Goal: Task Accomplishment & Management: Manage account settings

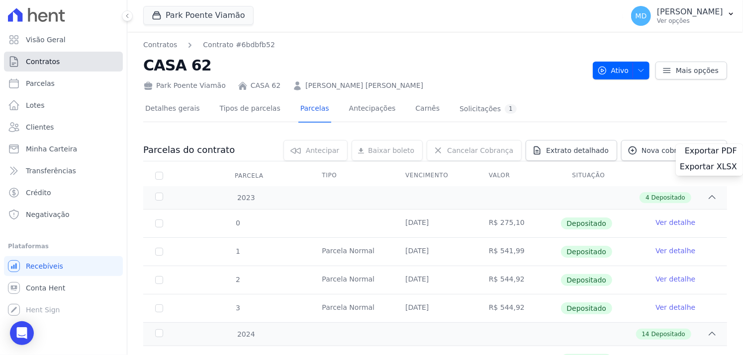
click at [41, 61] on span "Contratos" at bounding box center [43, 62] width 34 height 10
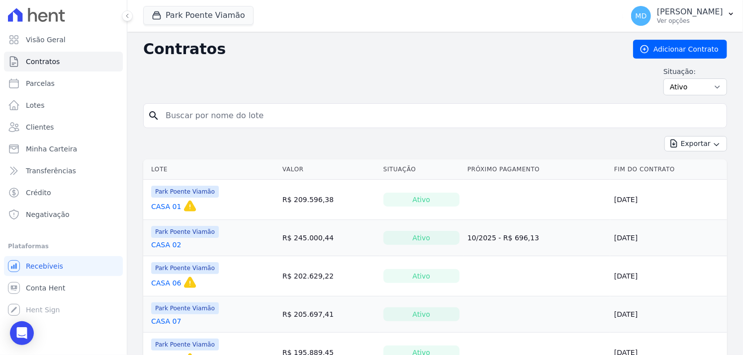
click at [214, 110] on input "search" at bounding box center [441, 116] width 563 height 20
type input "CASA 140"
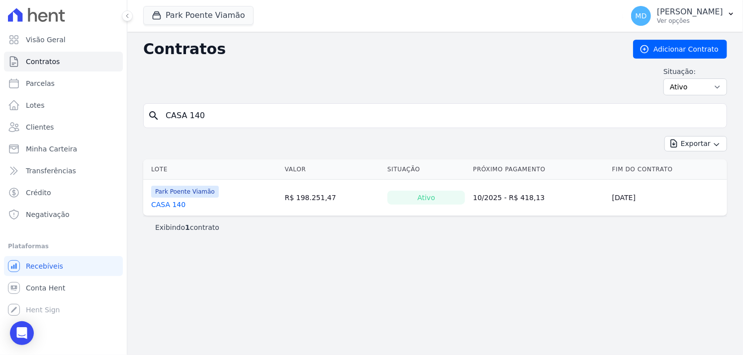
click at [174, 202] on link "CASA 140" at bounding box center [168, 205] width 34 height 10
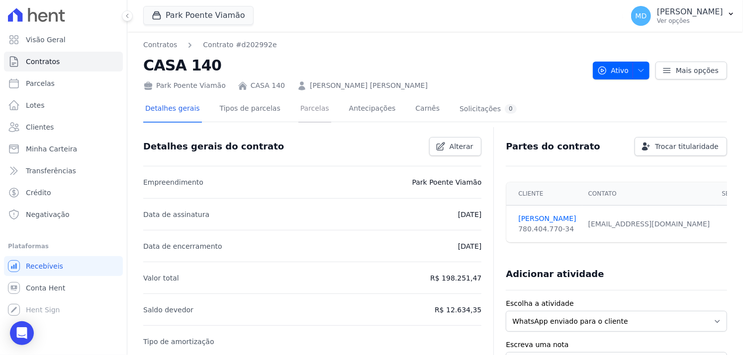
click at [298, 109] on link "Parcelas" at bounding box center [314, 109] width 33 height 26
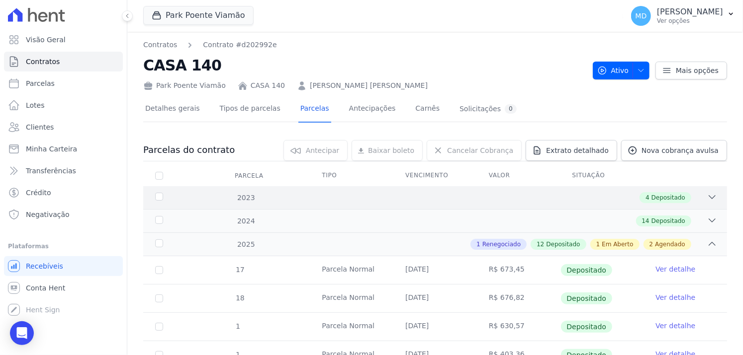
click at [238, 201] on div "4 Depositado" at bounding box center [463, 197] width 507 height 11
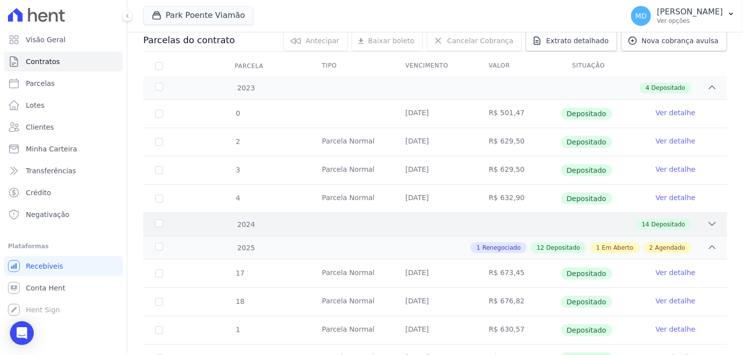
scroll to position [99, 0]
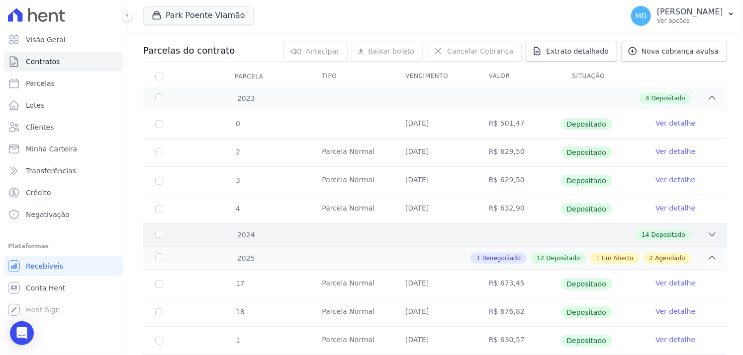
click at [248, 238] on div "14 Depositado" at bounding box center [463, 235] width 507 height 11
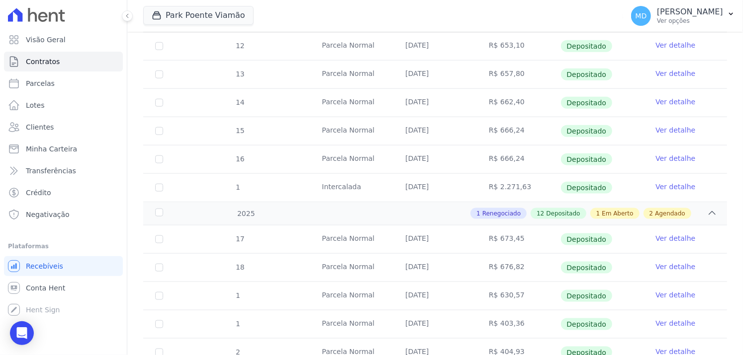
scroll to position [547, 0]
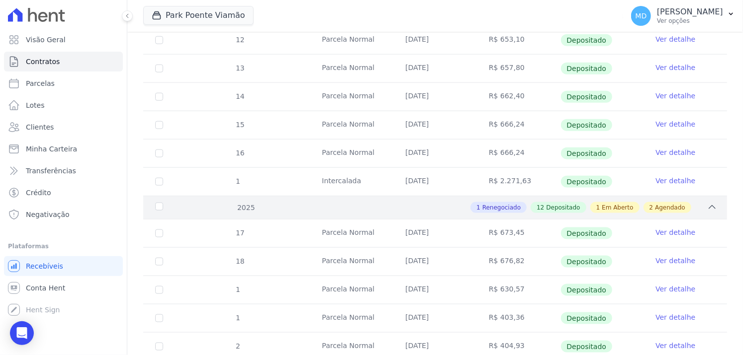
click at [246, 209] on div "1 Renegociado 12 Depositado 1 Em Aberto 2 Agendado" at bounding box center [463, 207] width 507 height 11
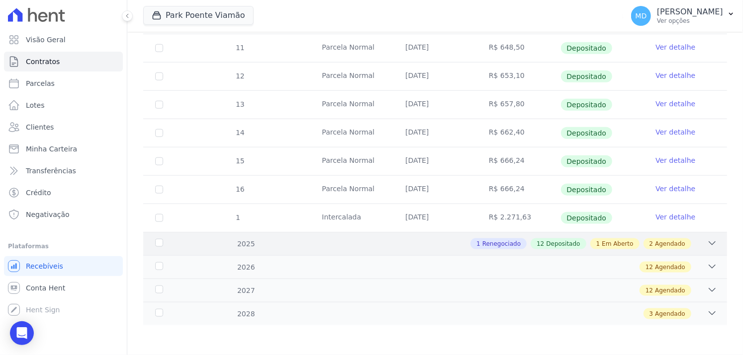
scroll to position [507, 0]
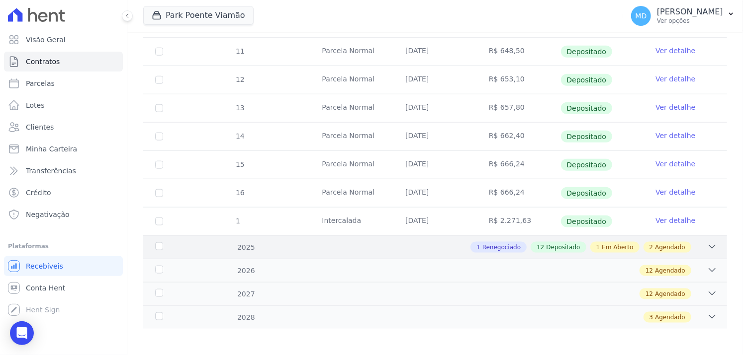
click at [261, 243] on div "1 Renegociado 12 Depositado 1 Em Aberto 2 Agendado" at bounding box center [463, 247] width 507 height 11
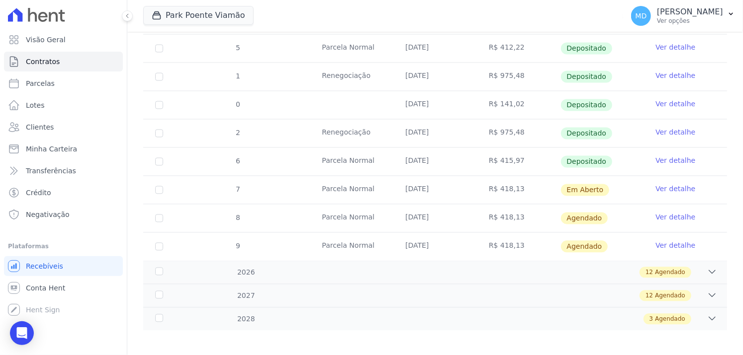
scroll to position [959, 0]
click at [252, 273] on div "12 Agendado" at bounding box center [463, 272] width 507 height 11
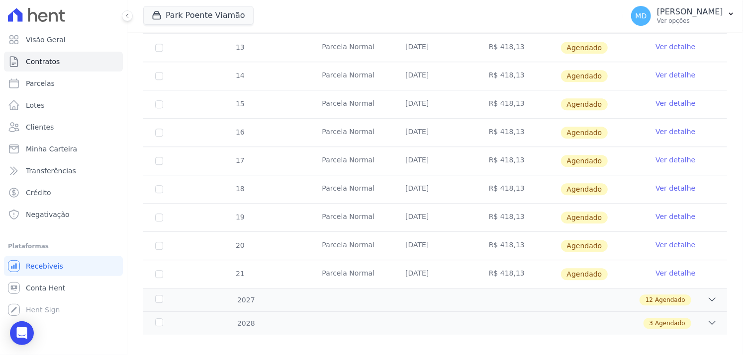
scroll to position [1298, 0]
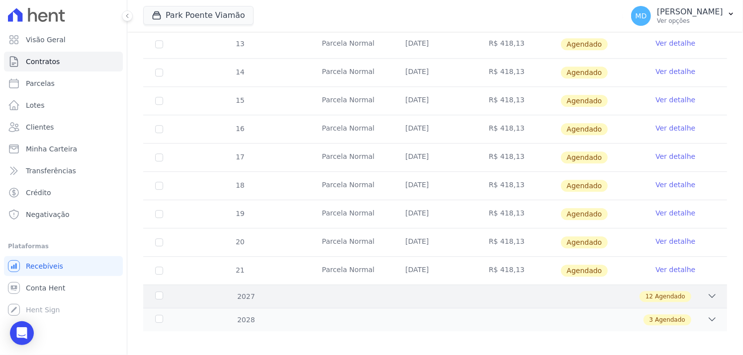
click at [249, 291] on div "12 Agendado" at bounding box center [463, 296] width 507 height 11
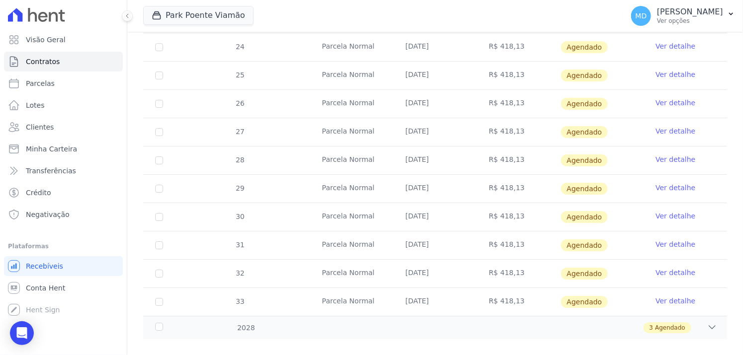
scroll to position [1636, 0]
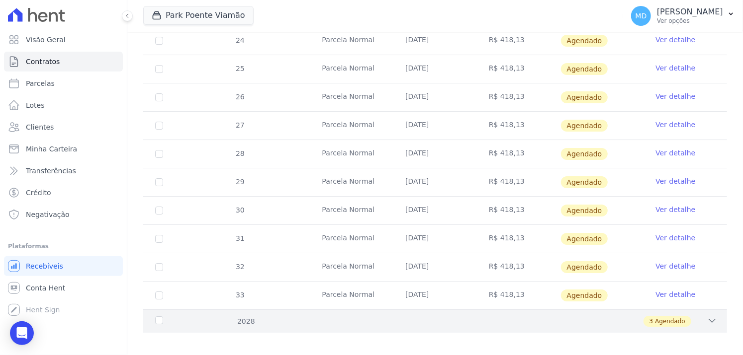
click at [249, 316] on div "3 Agendado" at bounding box center [463, 321] width 507 height 11
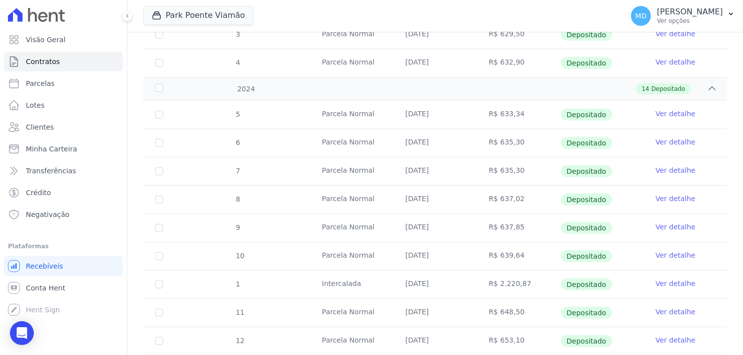
scroll to position [0, 0]
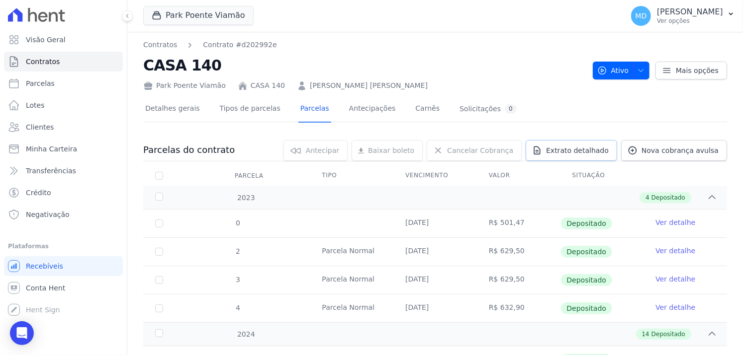
click at [584, 151] on span "Extrato detalhado" at bounding box center [577, 151] width 63 height 10
click at [686, 165] on span "Exportar XLSX" at bounding box center [708, 167] width 57 height 10
click at [57, 85] on link "Parcelas" at bounding box center [63, 84] width 119 height 20
select select
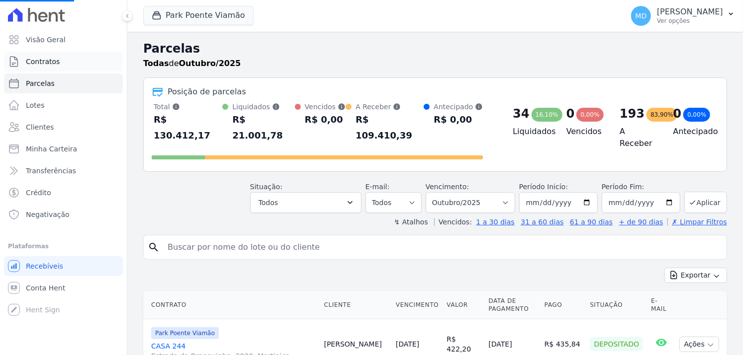
click at [53, 64] on span "Contratos" at bounding box center [43, 62] width 34 height 10
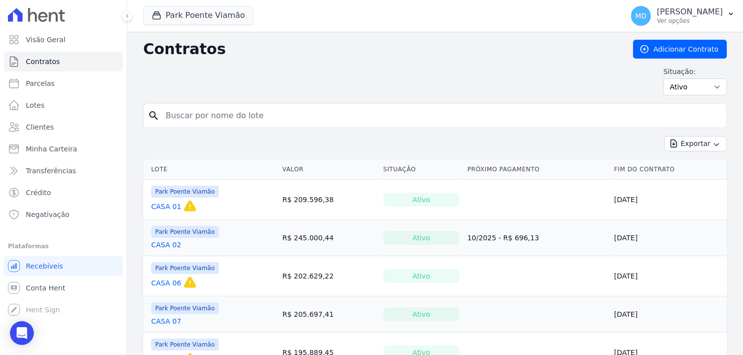
click at [209, 112] on input "search" at bounding box center [441, 116] width 563 height 20
click at [168, 242] on link "CASA 02" at bounding box center [166, 245] width 30 height 10
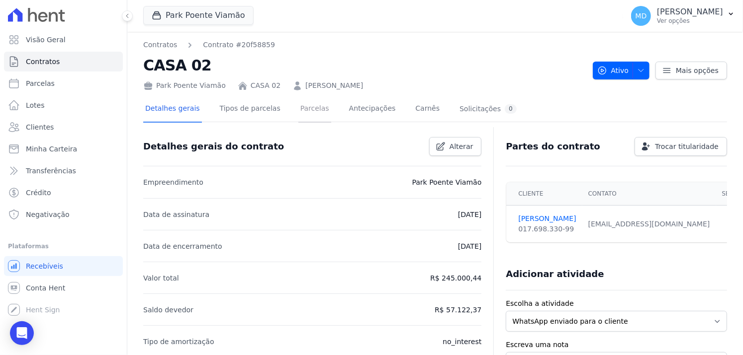
drag, startPoint x: 302, startPoint y: 109, endPoint x: 310, endPoint y: 111, distance: 8.2
click at [302, 108] on link "Parcelas" at bounding box center [314, 109] width 33 height 26
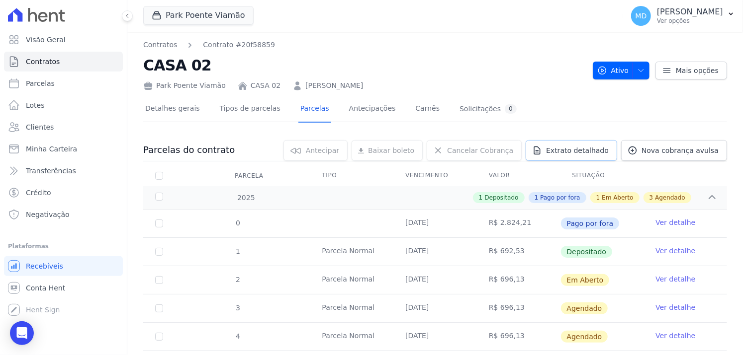
click at [579, 151] on span "Extrato detalhado" at bounding box center [577, 151] width 63 height 10
click at [705, 164] on span "Exportar XLSX" at bounding box center [708, 167] width 57 height 10
click at [699, 169] on span "Exportar XLSX" at bounding box center [708, 167] width 57 height 10
